Goal: Task Accomplishment & Management: Manage account settings

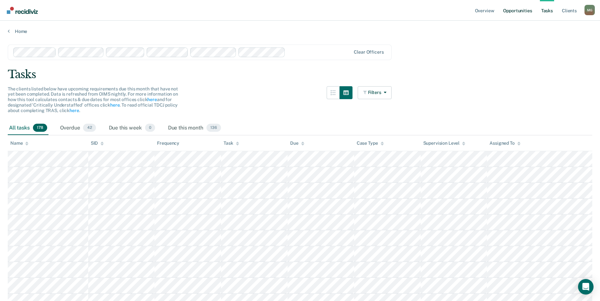
click at [523, 10] on link "Opportunities" at bounding box center [517, 10] width 31 height 21
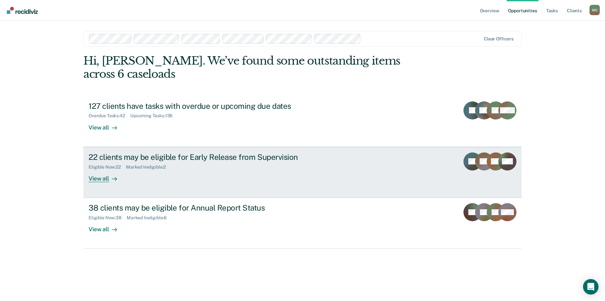
click at [107, 170] on div "View all" at bounding box center [107, 176] width 36 height 13
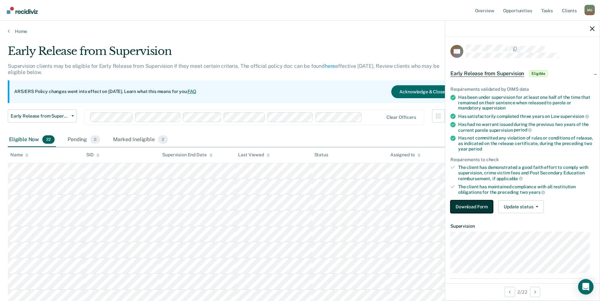
click at [475, 204] on button "Download Form" at bounding box center [471, 206] width 43 height 13
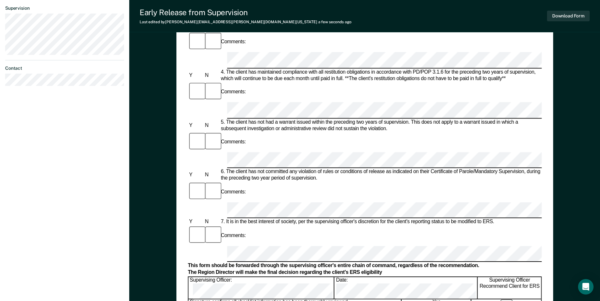
scroll to position [226, 0]
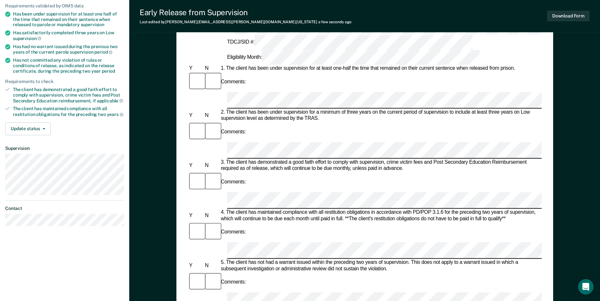
scroll to position [65, 0]
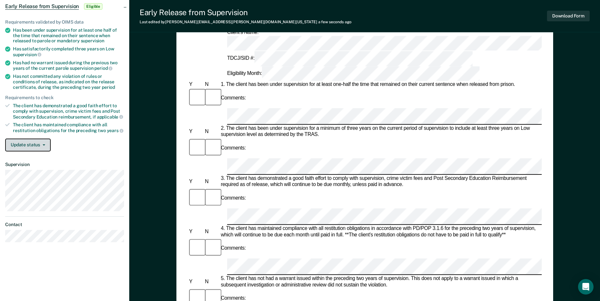
click at [41, 147] on button "Update status" at bounding box center [28, 145] width 46 height 13
click at [79, 143] on div "Update status Mark Pending Mark Ineligible" at bounding box center [64, 145] width 119 height 13
click at [574, 15] on button "Download Form" at bounding box center [568, 16] width 43 height 11
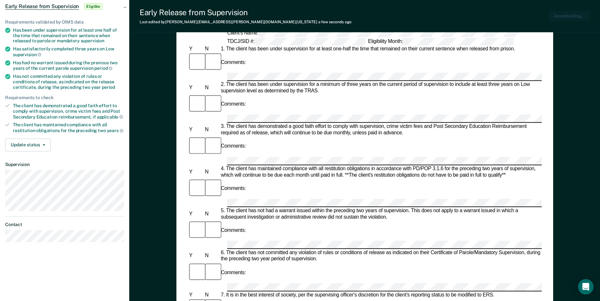
scroll to position [0, 0]
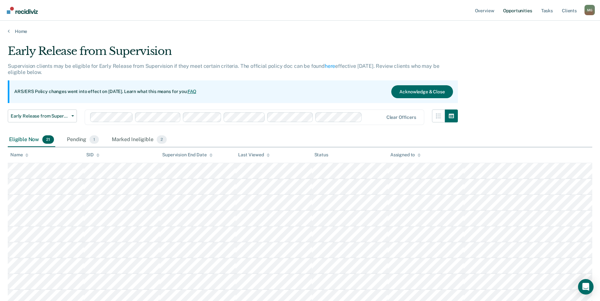
click at [525, 11] on link "Opportunities" at bounding box center [517, 10] width 31 height 21
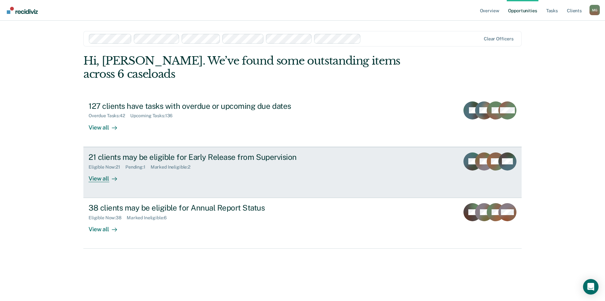
click at [109, 175] on div at bounding box center [113, 178] width 8 height 7
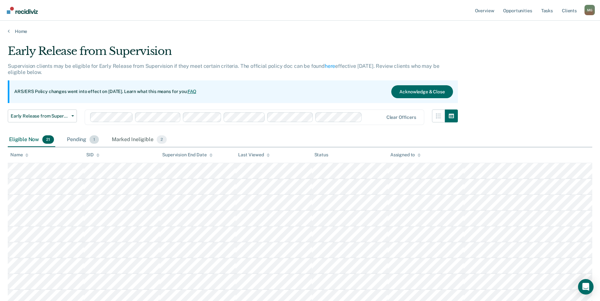
click at [94, 139] on span "1" at bounding box center [94, 139] width 9 height 8
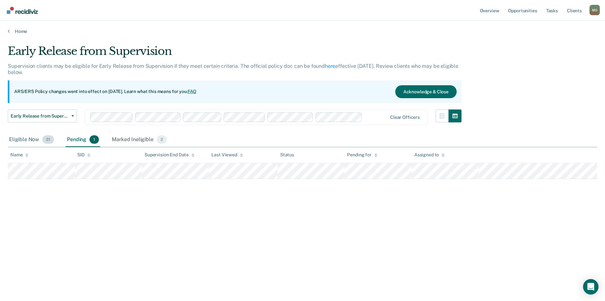
click at [29, 139] on div "Eligible Now 21" at bounding box center [32, 140] width 48 height 14
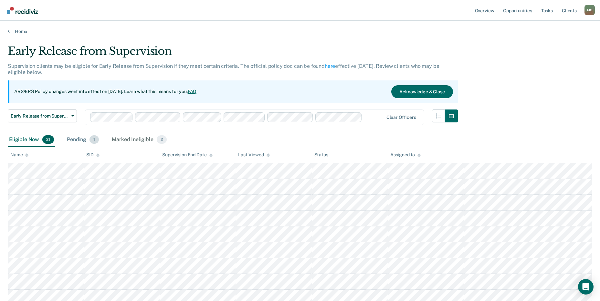
click at [83, 140] on div "Pending 1" at bounding box center [83, 140] width 35 height 14
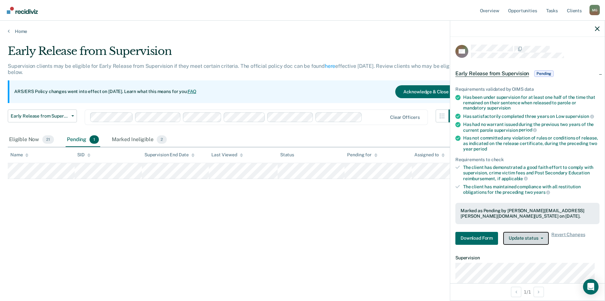
click at [541, 242] on button "Update status" at bounding box center [526, 238] width 46 height 13
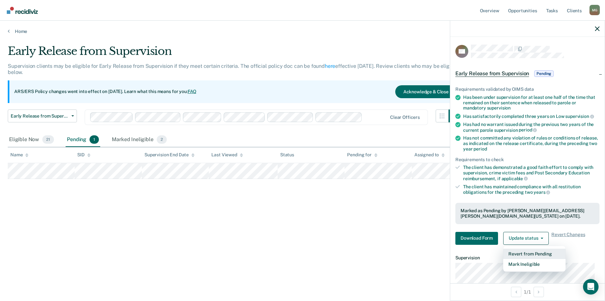
click at [523, 255] on button "Revert from Pending" at bounding box center [534, 254] width 62 height 10
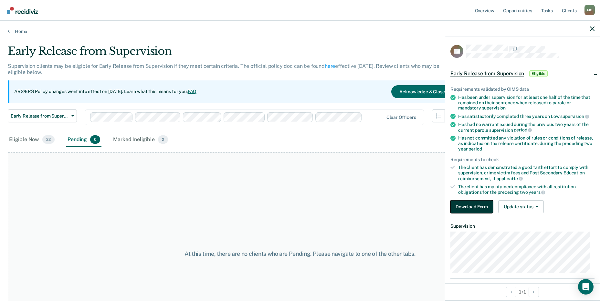
click at [470, 207] on button "Download Form" at bounding box center [471, 206] width 43 height 13
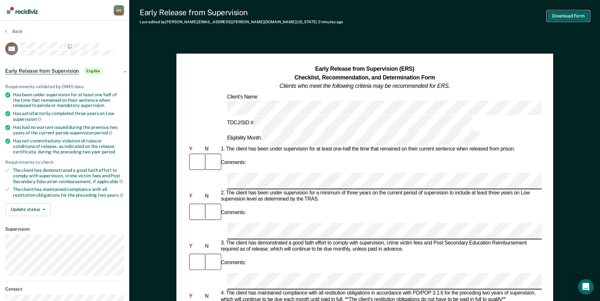
click at [565, 13] on button "Download Form" at bounding box center [568, 16] width 43 height 11
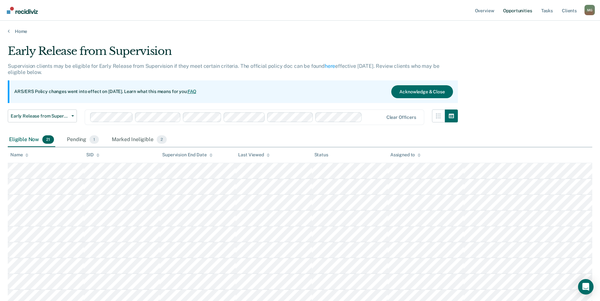
click at [514, 6] on link "Opportunities" at bounding box center [517, 10] width 31 height 21
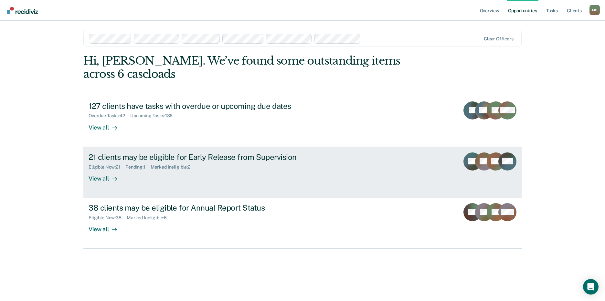
click at [101, 170] on div "View all" at bounding box center [107, 176] width 36 height 13
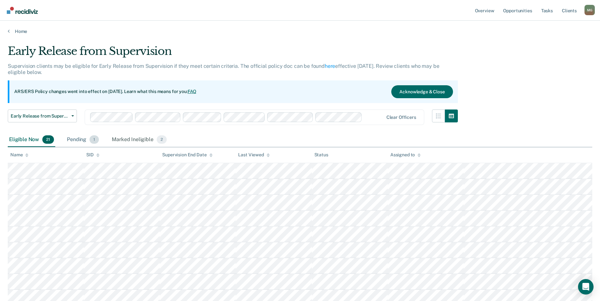
click at [93, 140] on span "1" at bounding box center [94, 139] width 9 height 8
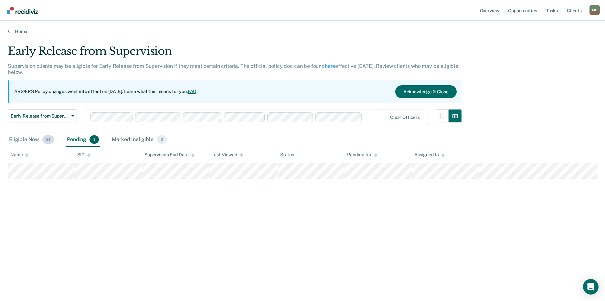
click at [35, 141] on div "Eligible Now 21" at bounding box center [32, 140] width 48 height 14
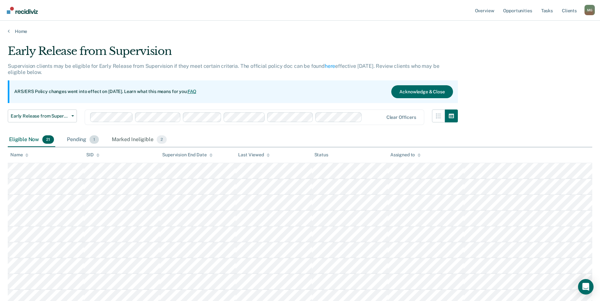
click at [93, 141] on span "1" at bounding box center [94, 139] width 9 height 8
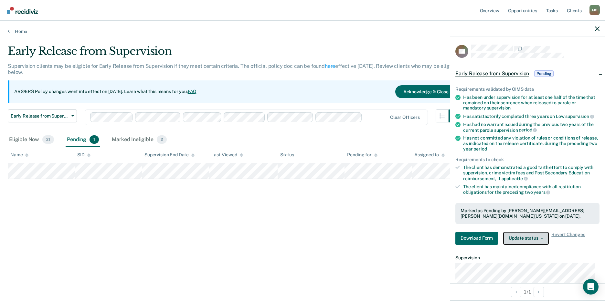
click at [544, 238] on button "Update status" at bounding box center [526, 238] width 46 height 13
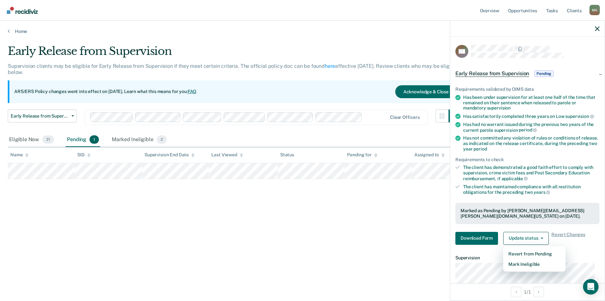
click at [389, 242] on div "Early Release from Supervision Supervision clients may be eligible for Early Re…" at bounding box center [302, 149] width 589 height 208
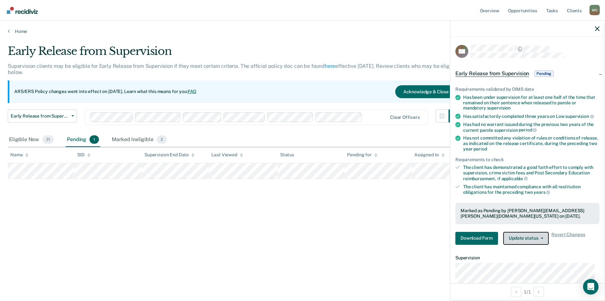
click at [544, 236] on button "Update status" at bounding box center [526, 238] width 46 height 13
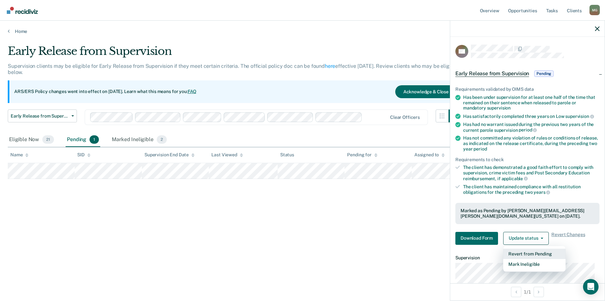
click at [545, 251] on button "Revert from Pending" at bounding box center [534, 254] width 62 height 10
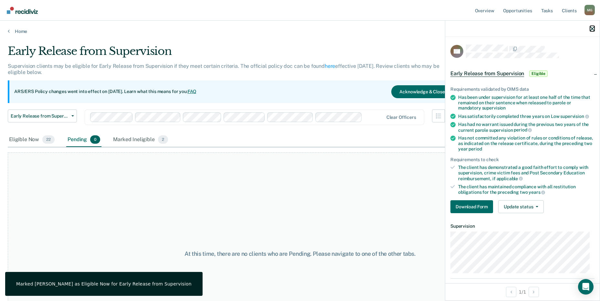
click at [591, 27] on icon "button" at bounding box center [592, 28] width 5 height 5
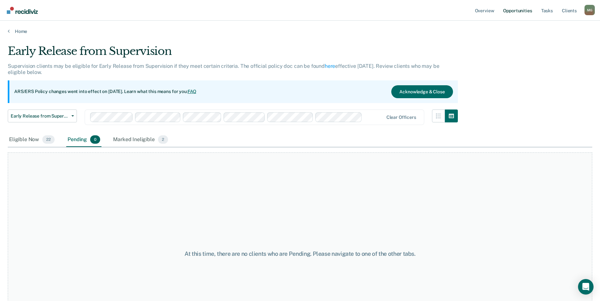
click at [504, 7] on link "Opportunities" at bounding box center [517, 10] width 31 height 21
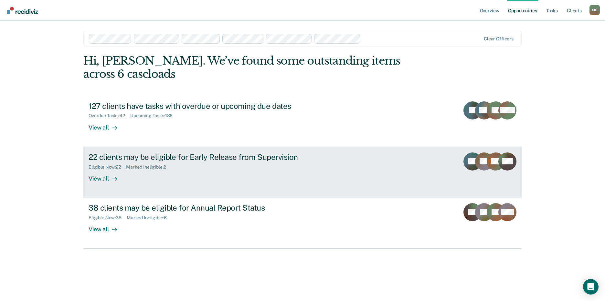
click at [122, 162] on div "Eligible Now : 22 Marked Ineligible : 2" at bounding box center [202, 166] width 227 height 8
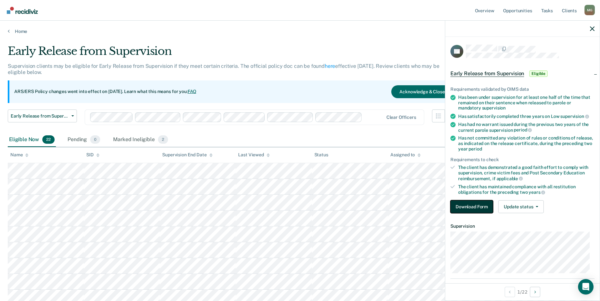
click at [467, 200] on button "Download Form" at bounding box center [471, 206] width 43 height 13
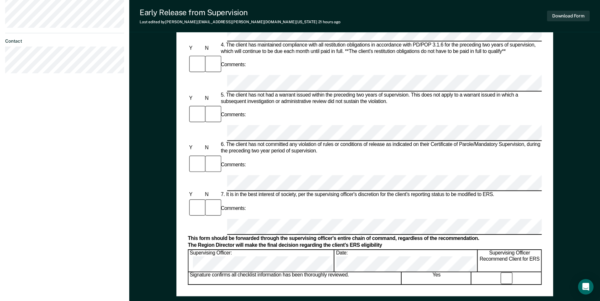
scroll to position [291, 0]
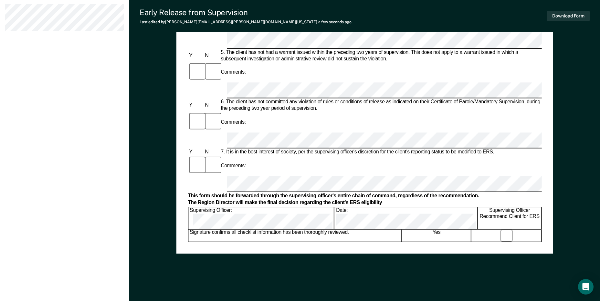
click at [559, 23] on div "Download Form" at bounding box center [568, 16] width 43 height 16
click at [570, 13] on button "Download Form" at bounding box center [568, 16] width 43 height 11
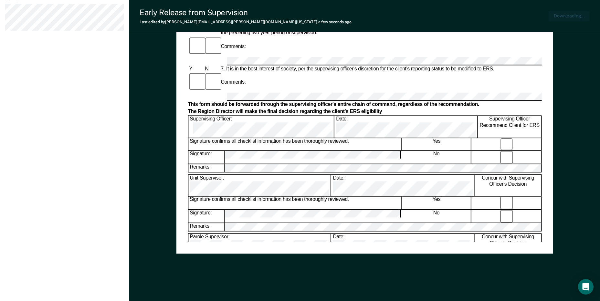
scroll to position [294, 0]
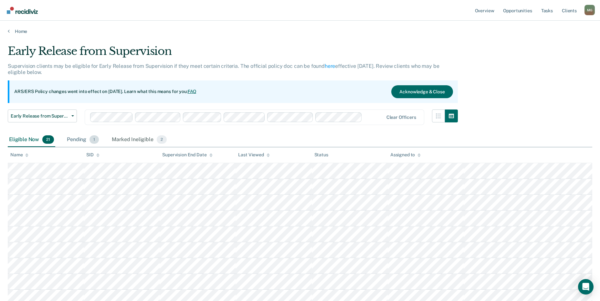
click at [95, 141] on span "1" at bounding box center [94, 139] width 9 height 8
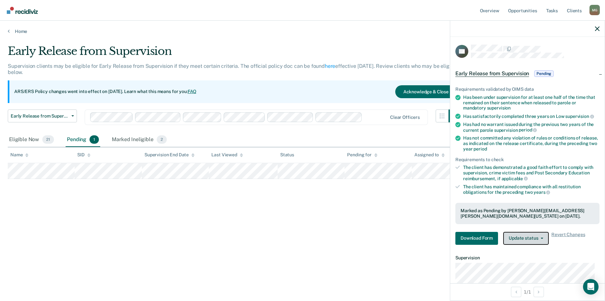
click at [531, 235] on button "Update status" at bounding box center [526, 238] width 46 height 13
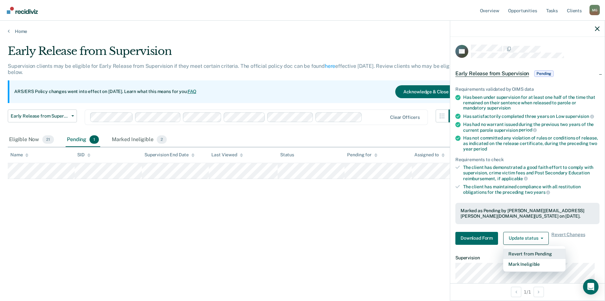
click at [524, 251] on button "Revert from Pending" at bounding box center [534, 254] width 62 height 10
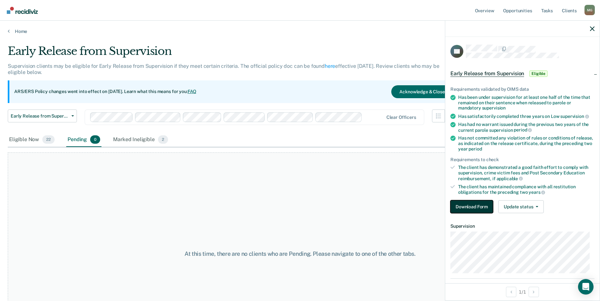
click at [475, 203] on button "Download Form" at bounding box center [471, 206] width 43 height 13
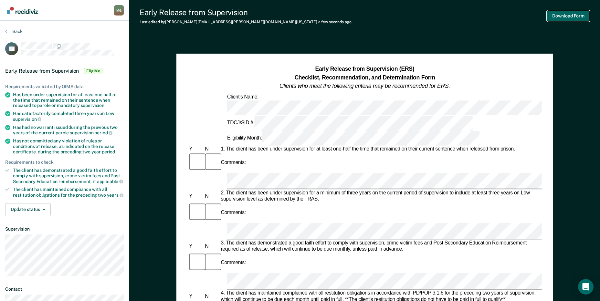
click at [577, 17] on button "Download Form" at bounding box center [568, 16] width 43 height 11
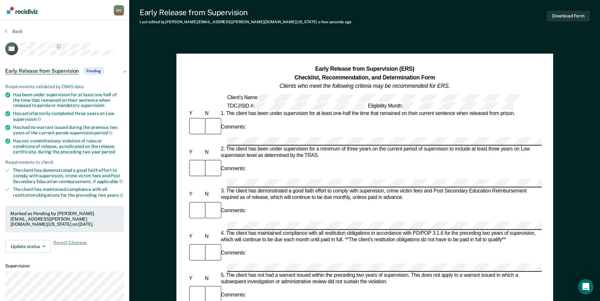
click at [92, 73] on span "Pending" at bounding box center [93, 71] width 19 height 6
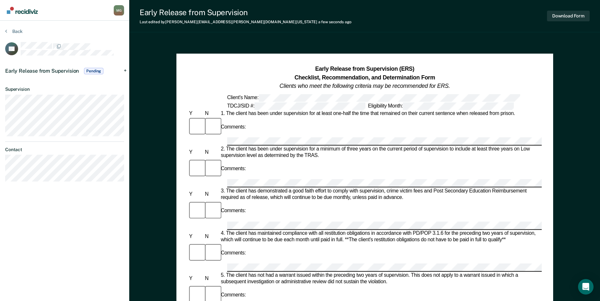
click at [98, 69] on span "Pending" at bounding box center [93, 71] width 19 height 6
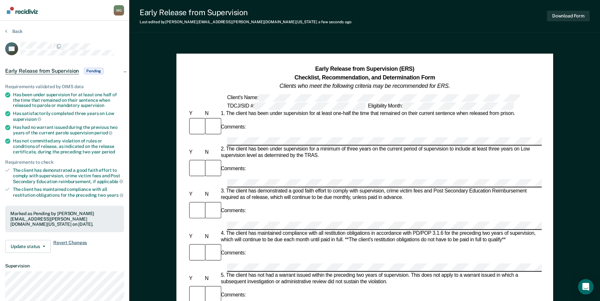
click at [73, 244] on span "Revert Changes" at bounding box center [70, 246] width 34 height 13
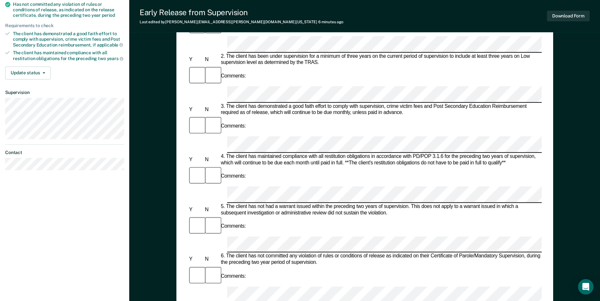
scroll to position [129, 0]
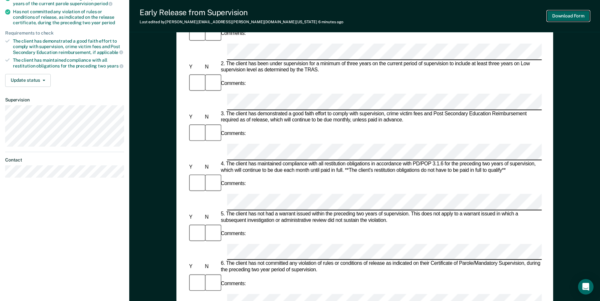
click at [569, 17] on button "Download Form" at bounding box center [568, 16] width 43 height 11
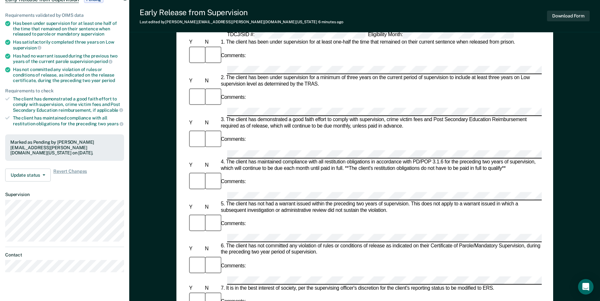
scroll to position [0, 0]
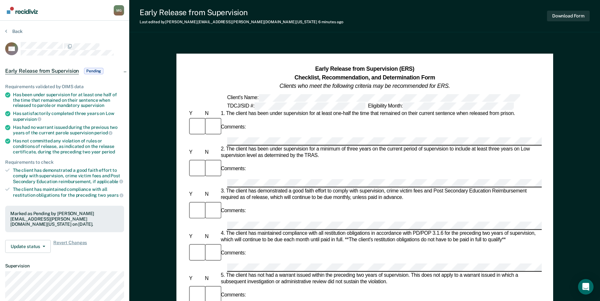
click at [99, 68] on span "Pending" at bounding box center [93, 71] width 19 height 6
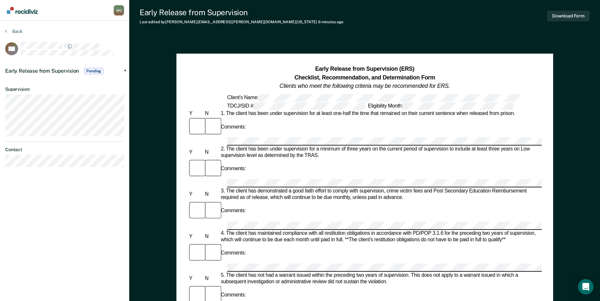
click at [98, 68] on span "Pending" at bounding box center [93, 71] width 19 height 6
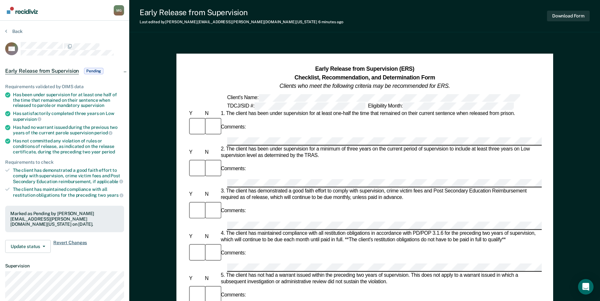
click at [81, 244] on span "Revert Changes" at bounding box center [70, 246] width 34 height 13
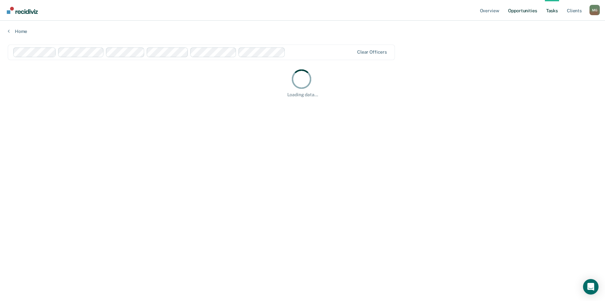
click at [526, 9] on link "Opportunities" at bounding box center [522, 10] width 31 height 21
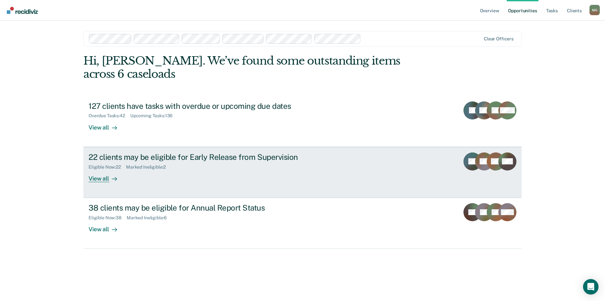
click at [133, 153] on div "22 clients may be eligible for Early Release from Supervision" at bounding box center [202, 157] width 227 height 9
click at [111, 153] on div "22 clients may be eligible for Early Release from Supervision" at bounding box center [202, 157] width 227 height 9
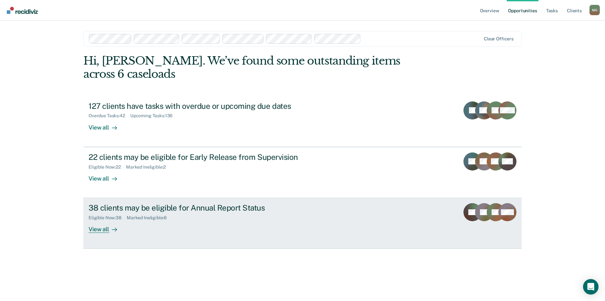
click at [129, 203] on div "38 clients may be eligible for Annual Report Status" at bounding box center [202, 207] width 227 height 9
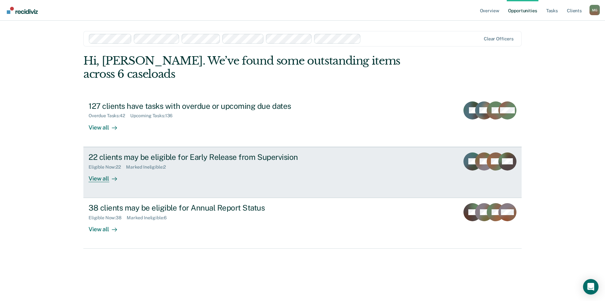
click at [112, 153] on div "22 clients may be eligible for Early Release from Supervision" at bounding box center [202, 157] width 227 height 9
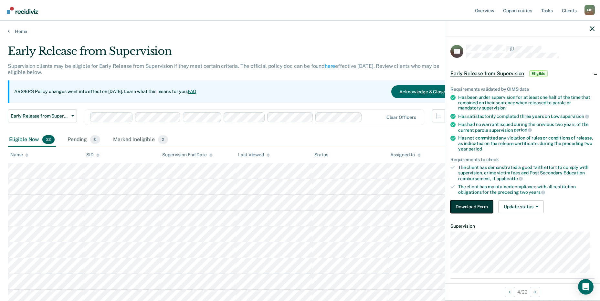
click at [478, 206] on button "Download Form" at bounding box center [471, 206] width 43 height 13
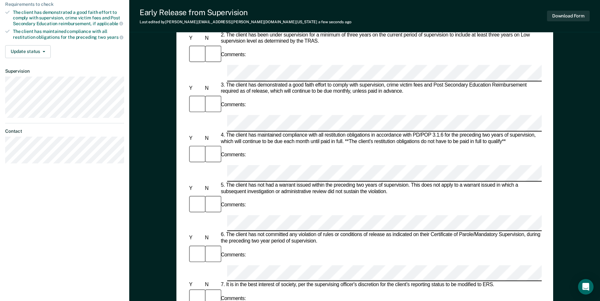
scroll to position [162, 0]
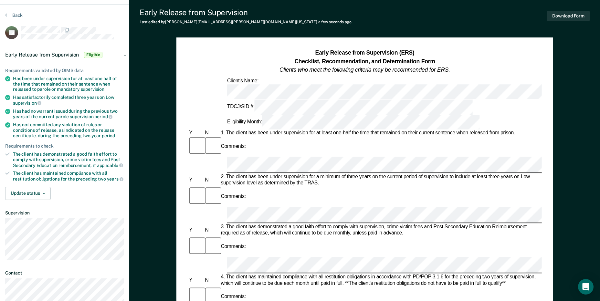
scroll to position [0, 0]
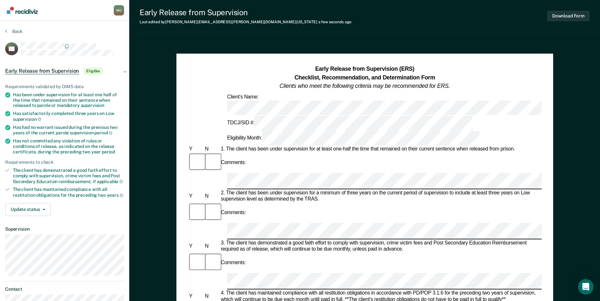
click at [47, 216] on div "Requirements validated by OIMS data Has been under supervision for at least one…" at bounding box center [64, 148] width 129 height 148
click at [47, 211] on button "Update status" at bounding box center [28, 209] width 46 height 13
click at [107, 214] on div "Update status Mark Pending Mark Ineligible" at bounding box center [64, 209] width 119 height 13
click at [98, 73] on span "Eligible" at bounding box center [93, 71] width 18 height 6
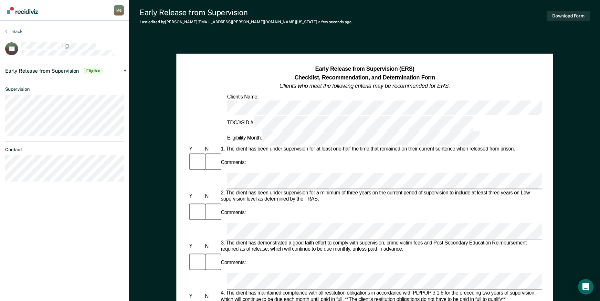
click at [95, 71] on span "Eligible" at bounding box center [93, 71] width 18 height 6
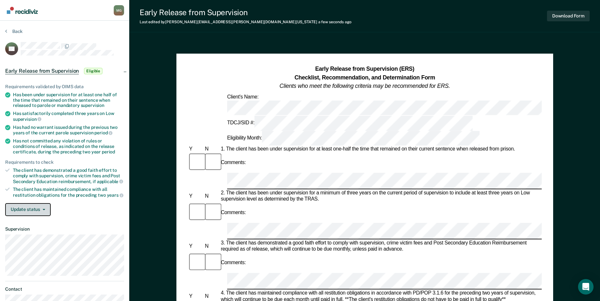
click at [45, 214] on button "Update status" at bounding box center [28, 209] width 46 height 13
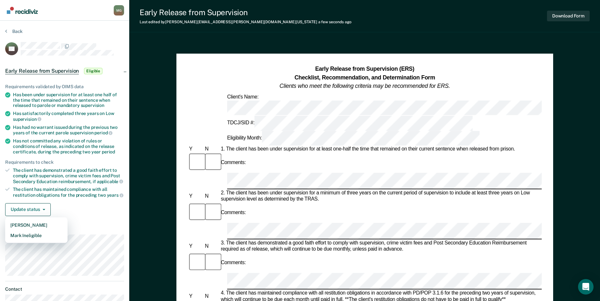
click at [75, 211] on div "Update status Mark Pending Mark Ineligible" at bounding box center [64, 209] width 119 height 13
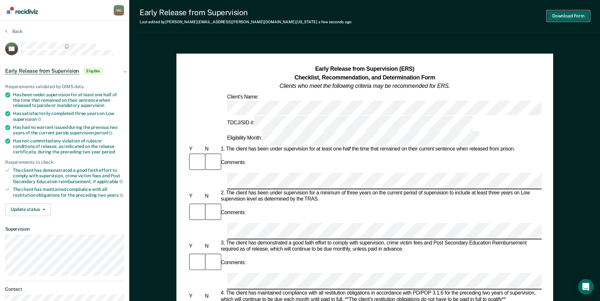
click at [575, 15] on button "Download Form" at bounding box center [568, 16] width 43 height 11
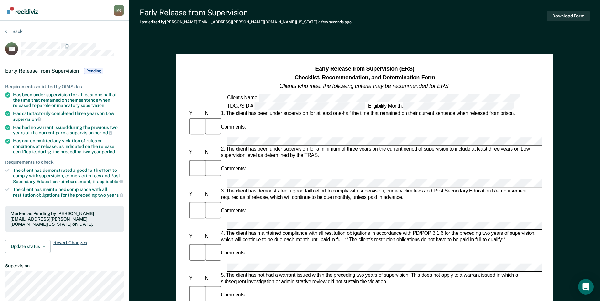
click at [62, 244] on span "Revert Changes" at bounding box center [70, 246] width 34 height 13
